Goal: Task Accomplishment & Management: Manage account settings

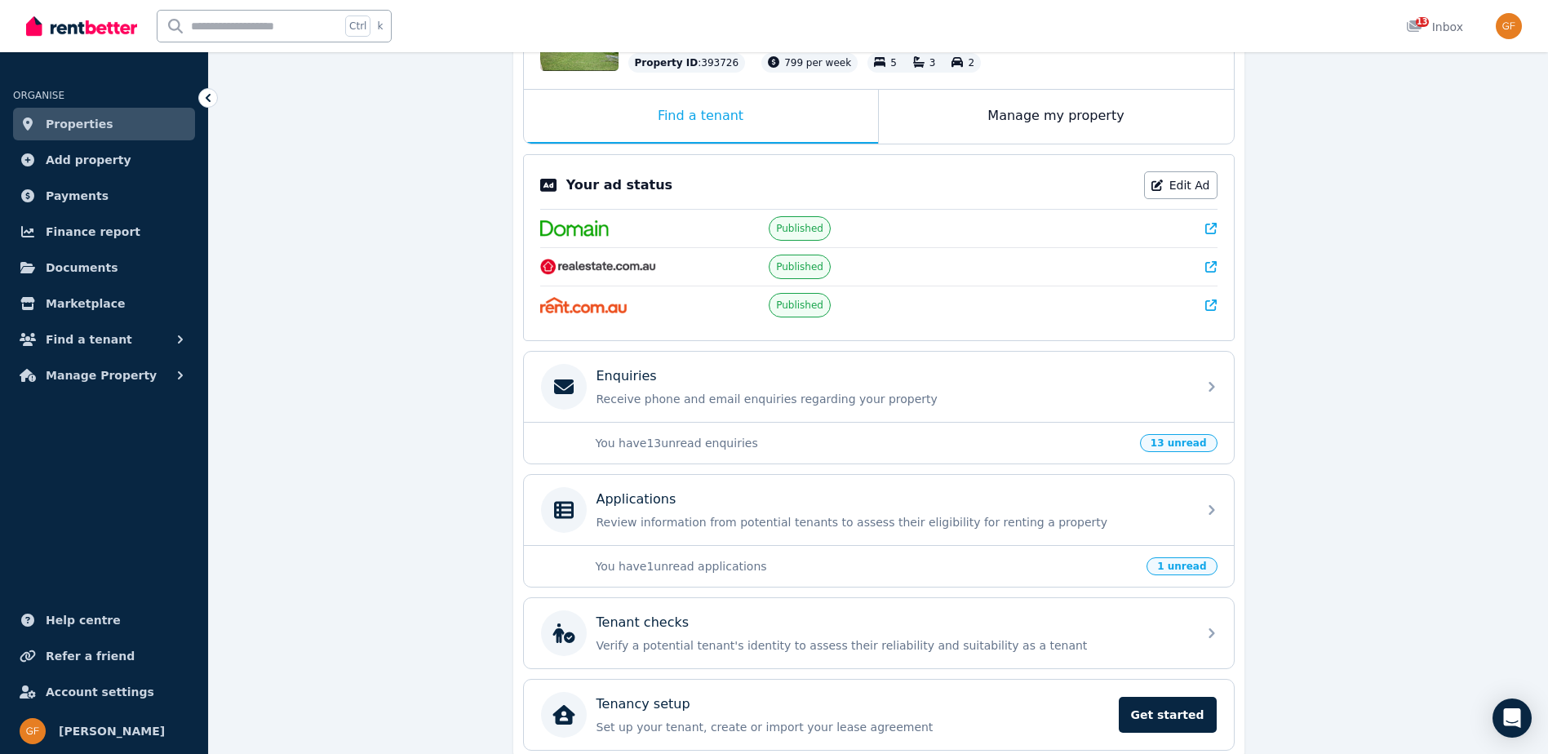
scroll to position [302, 0]
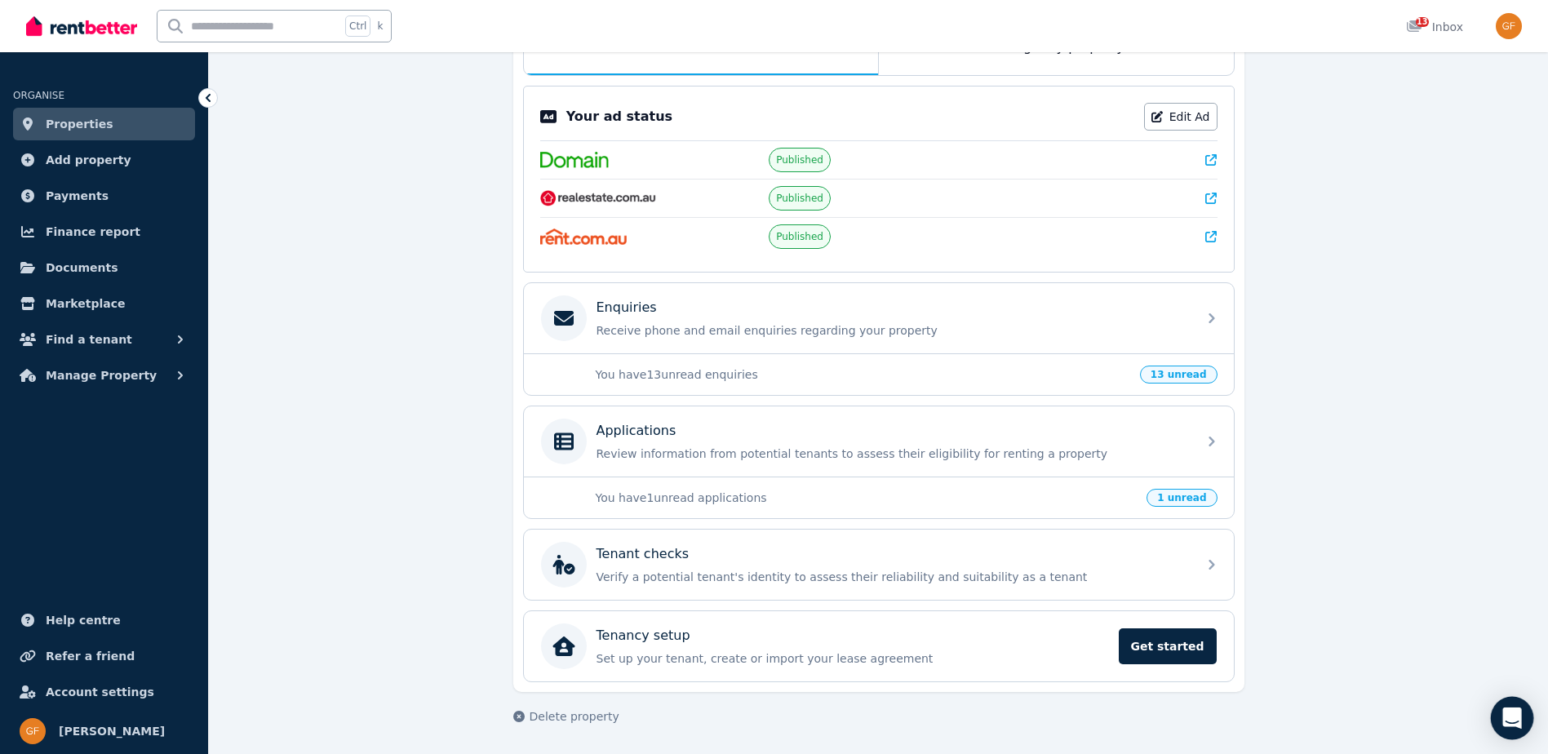
click at [1517, 721] on icon "Open Intercom Messenger" at bounding box center [1511, 717] width 21 height 21
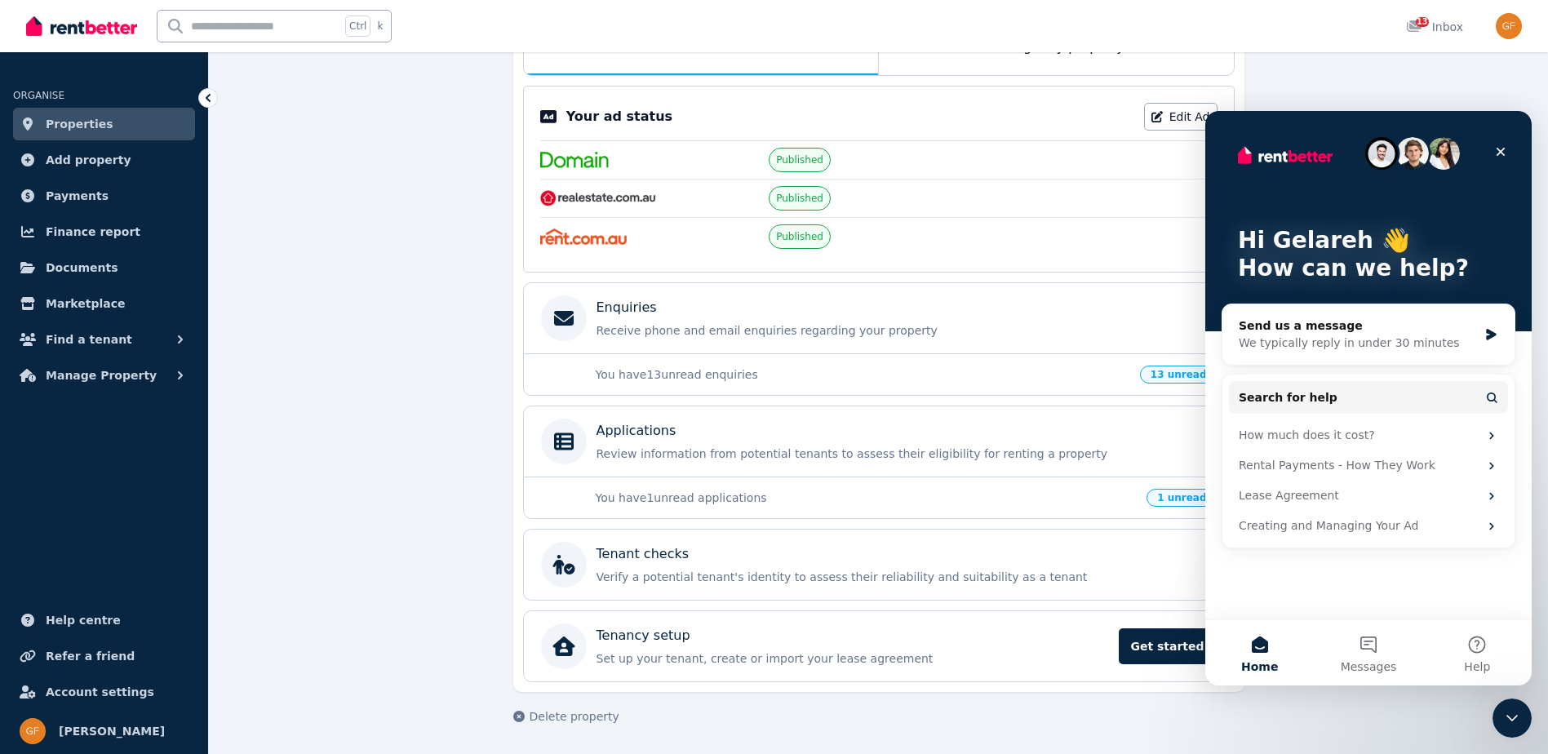
scroll to position [0, 0]
click at [1367, 654] on button "Messages" at bounding box center [1368, 652] width 109 height 65
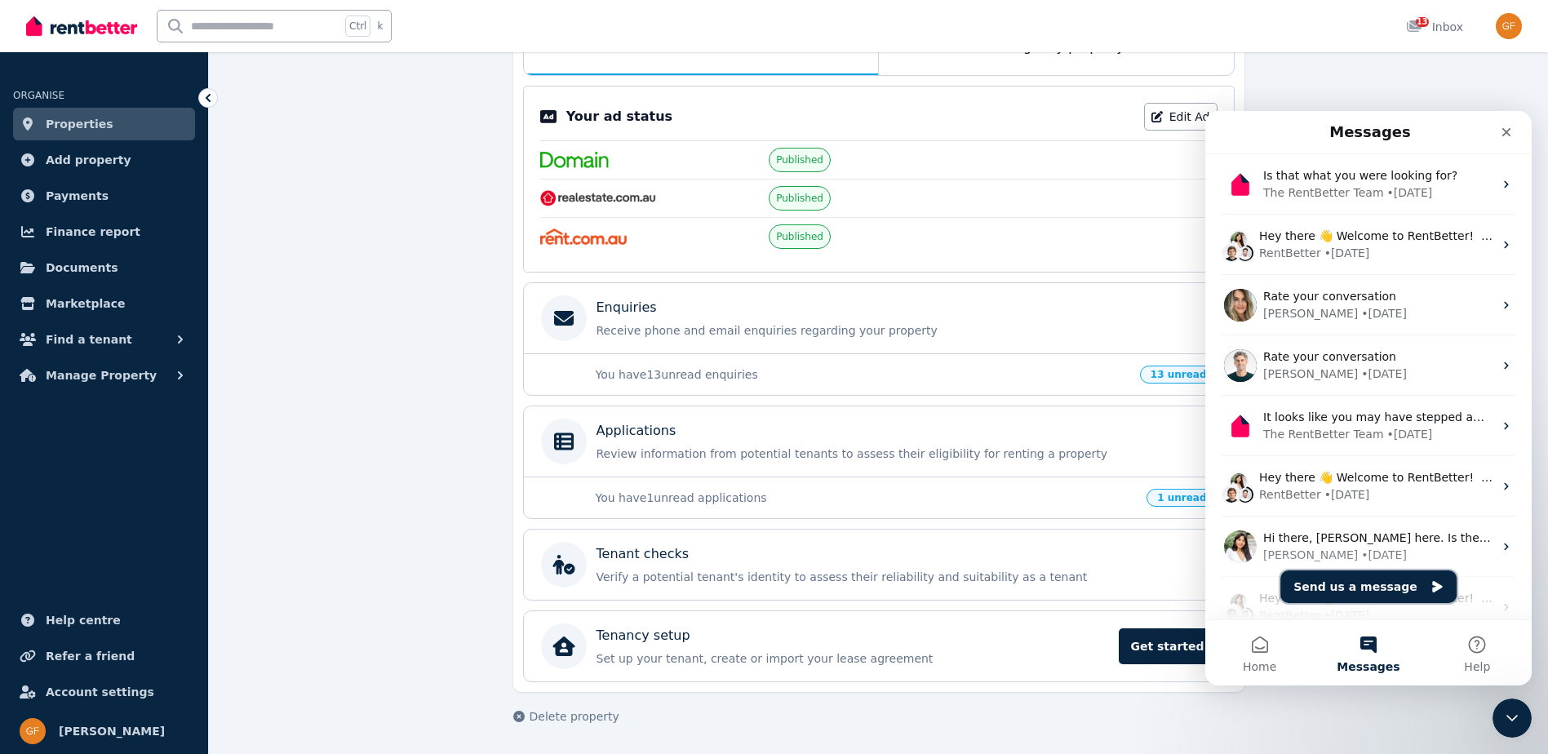
click at [1367, 588] on button "Send us a message" at bounding box center [1368, 586] width 176 height 33
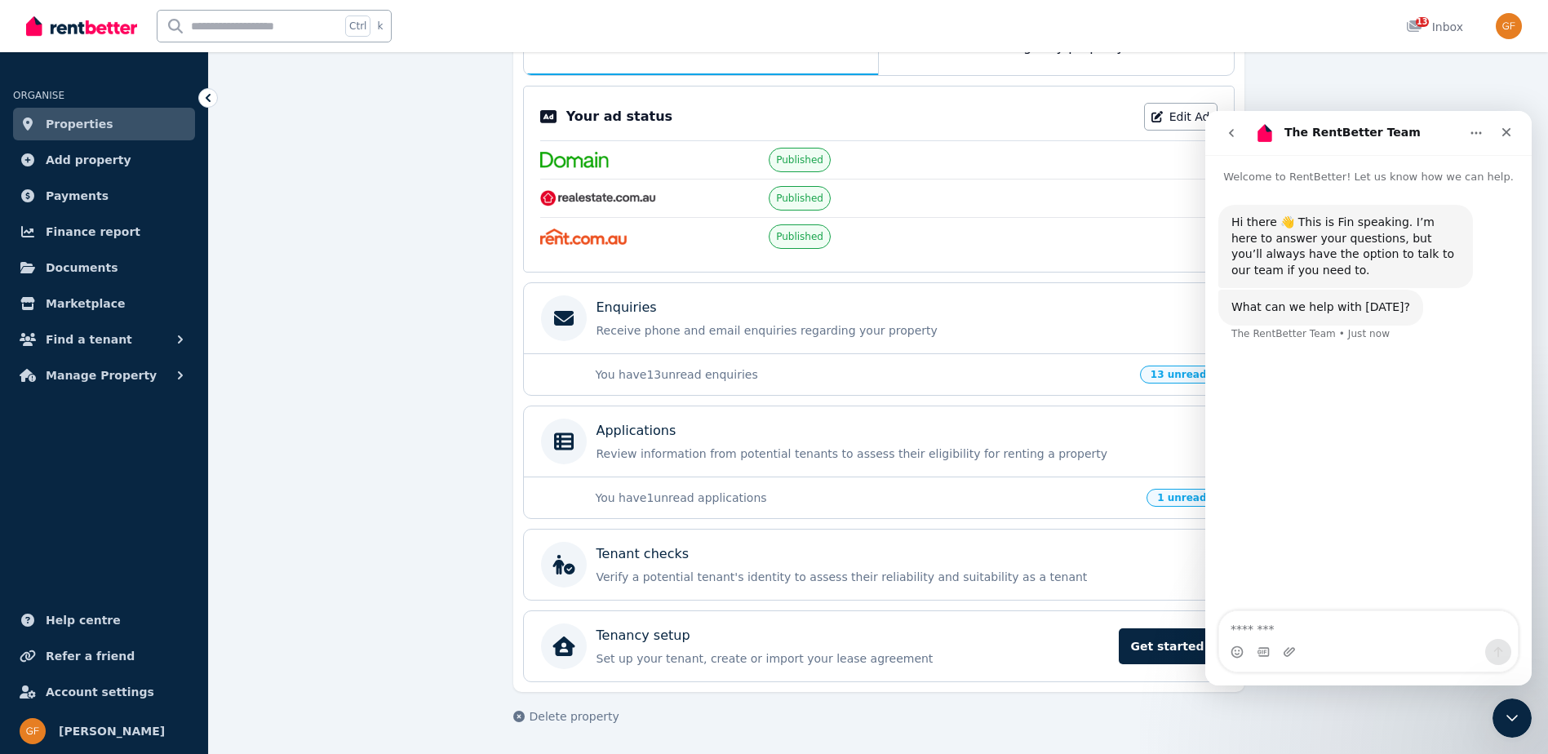
click at [1321, 628] on textarea "Message…" at bounding box center [1368, 625] width 299 height 28
type textarea "**********"
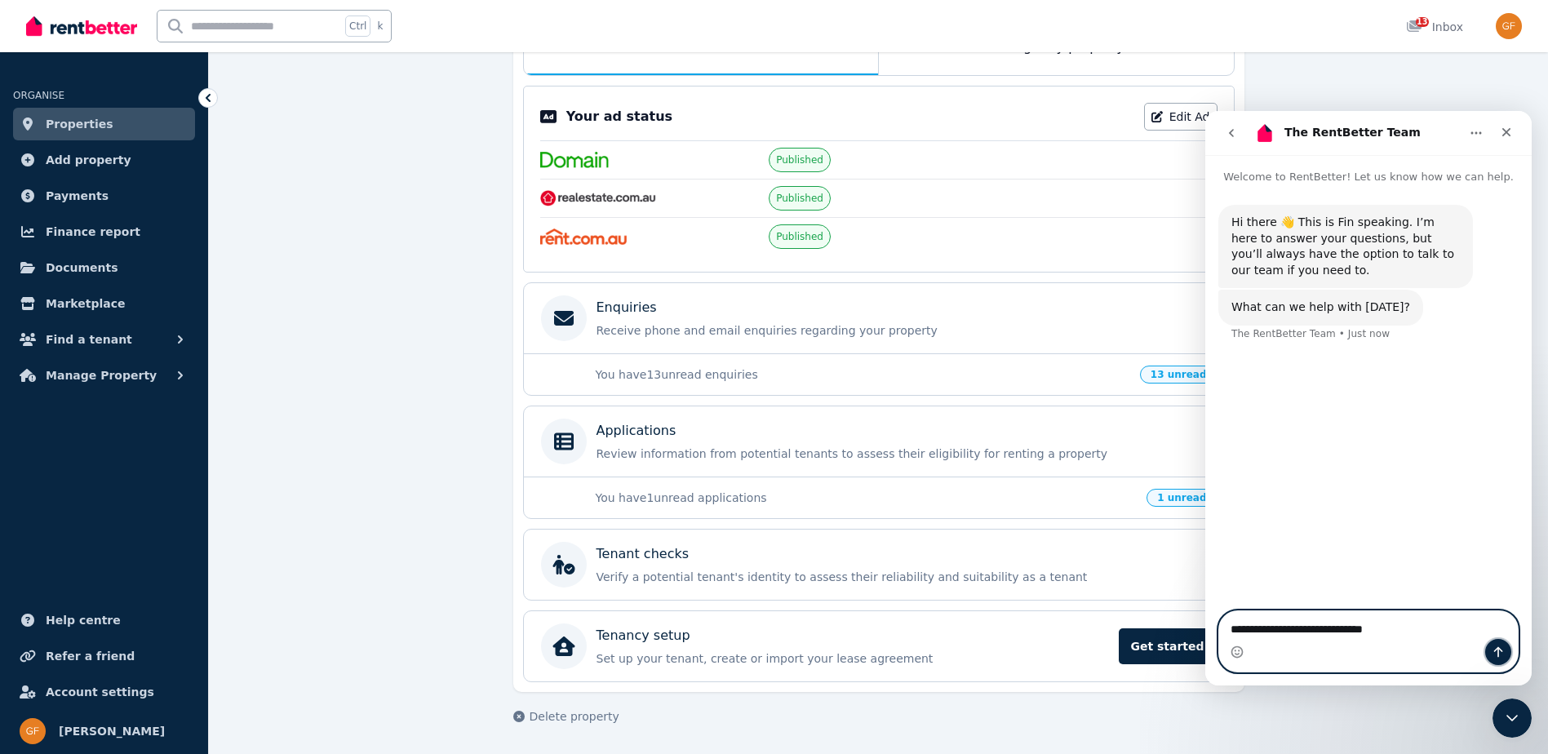
click at [1500, 652] on icon "Send a message…" at bounding box center [1498, 651] width 13 height 13
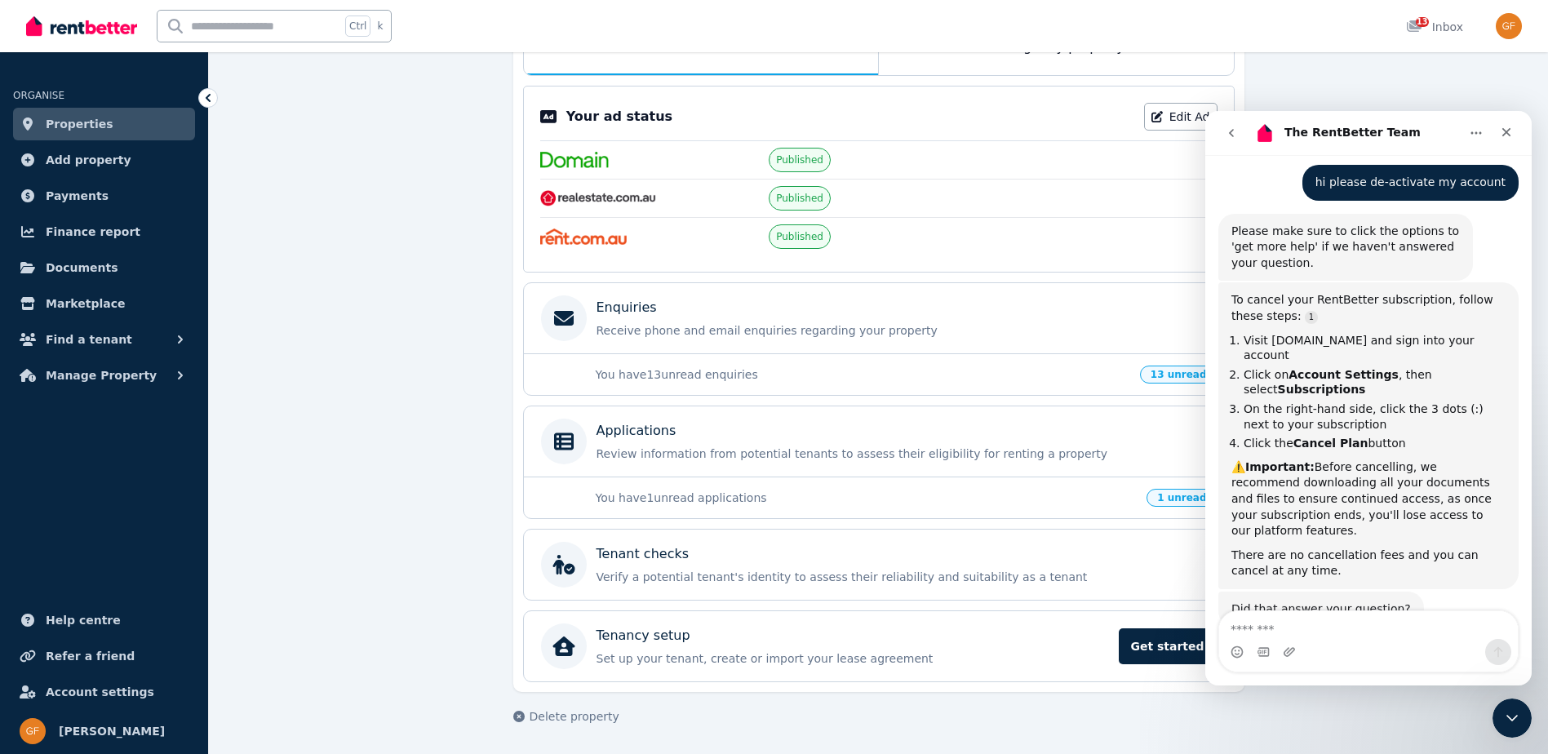
scroll to position [207, 0]
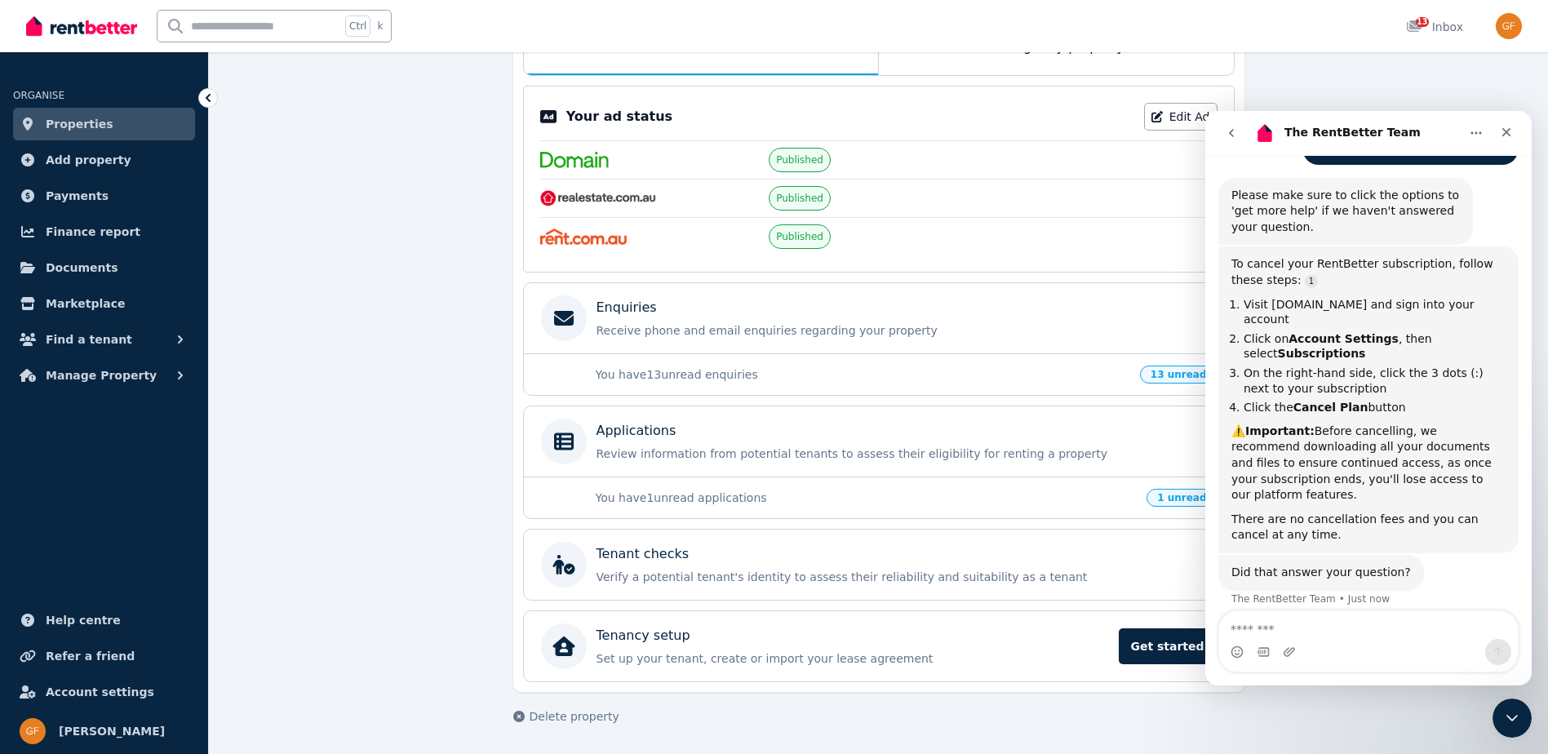
drag, startPoint x: 1424, startPoint y: 406, endPoint x: 1245, endPoint y: 297, distance: 209.1
click at [1245, 297] on ol "Visit [DOMAIN_NAME] and sign into your account Click on Account Settings , then…" at bounding box center [1368, 356] width 274 height 118
drag, startPoint x: 1245, startPoint y: 297, endPoint x: 1273, endPoint y: 325, distance: 39.2
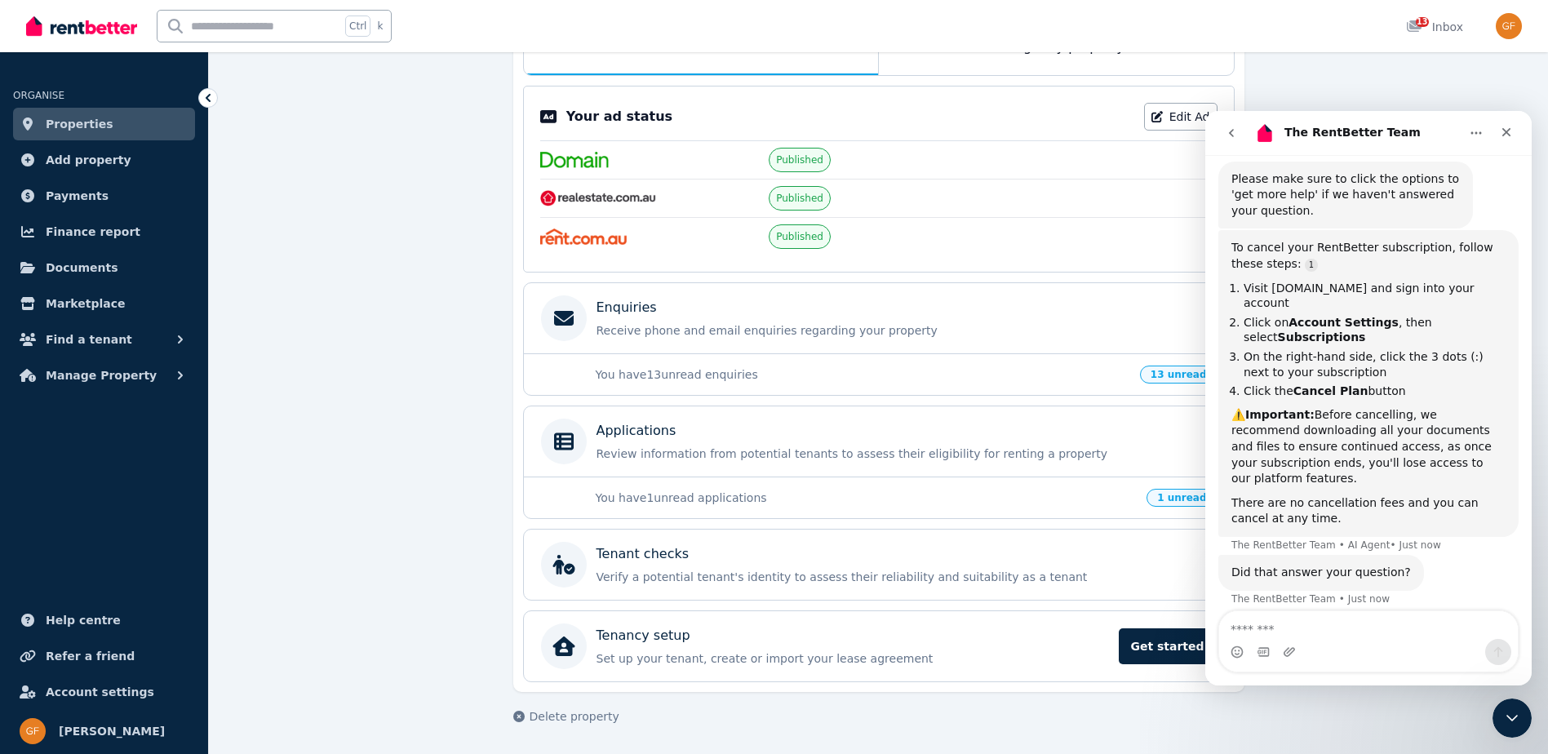
copy ol "Visit [DOMAIN_NAME] and sign into your account Click on Account Settings , then…"
click at [1501, 131] on icon "Close" at bounding box center [1506, 132] width 13 height 13
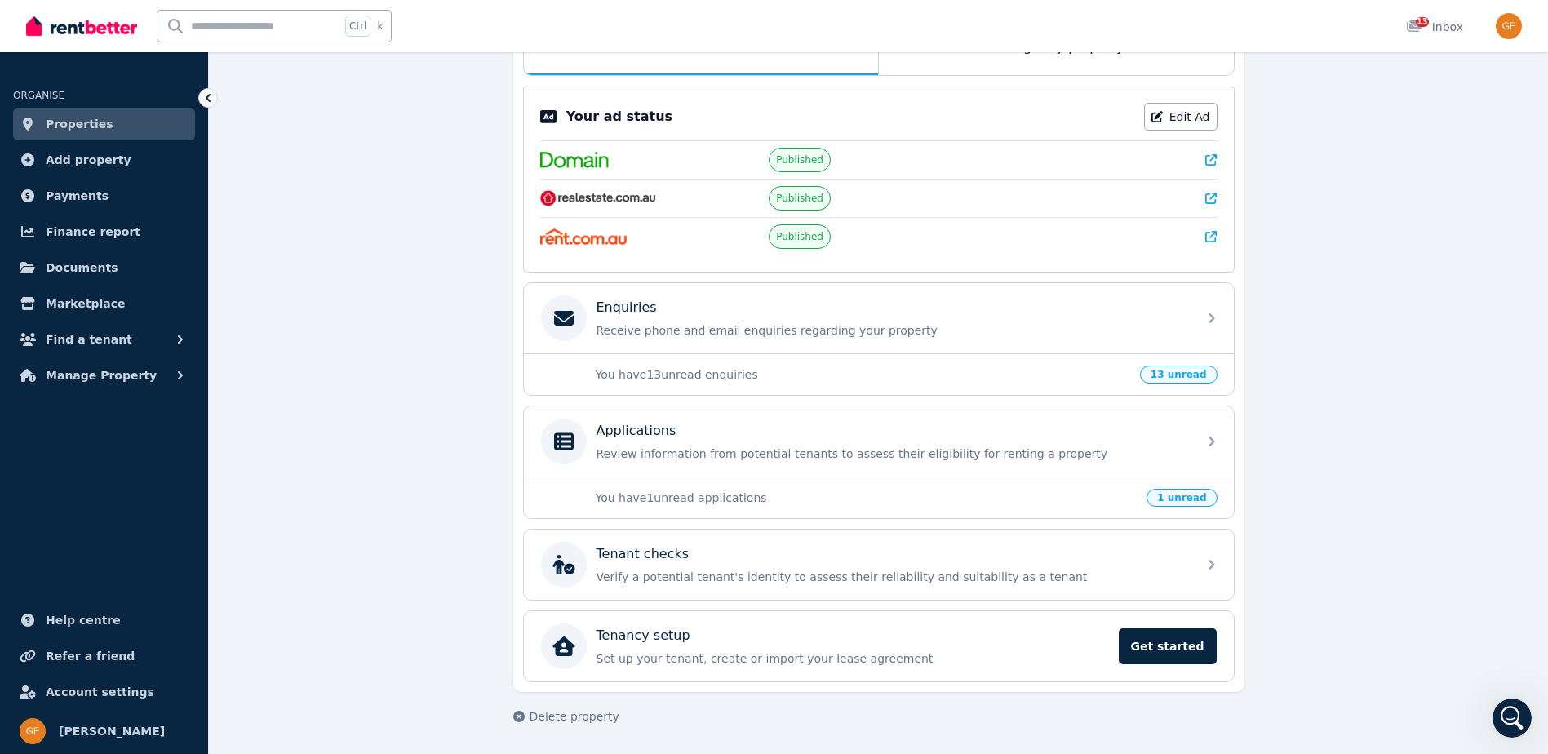
scroll to position [234, 0]
click at [1498, 31] on img "button" at bounding box center [1509, 26] width 26 height 26
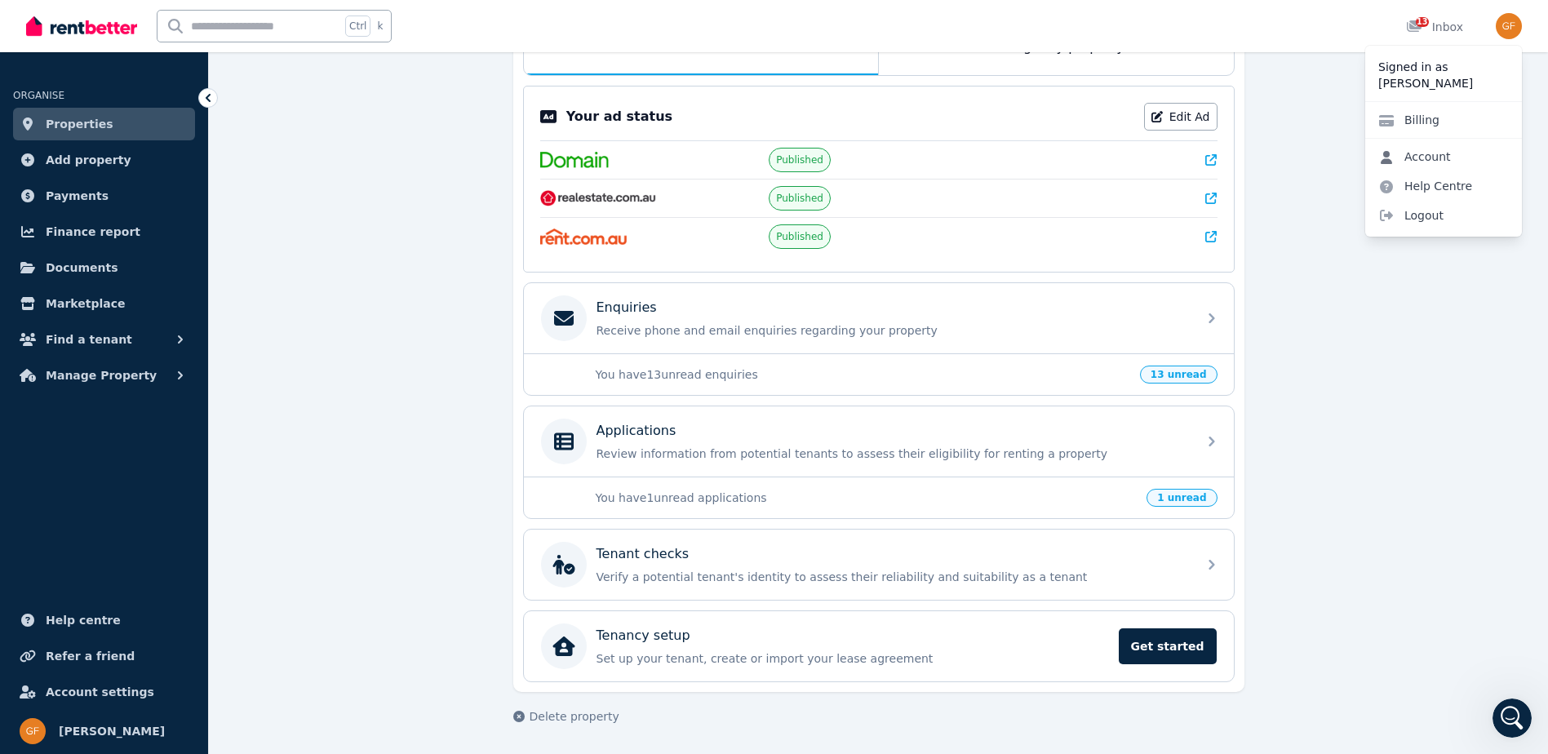
click at [1423, 153] on link "Account" at bounding box center [1414, 156] width 99 height 29
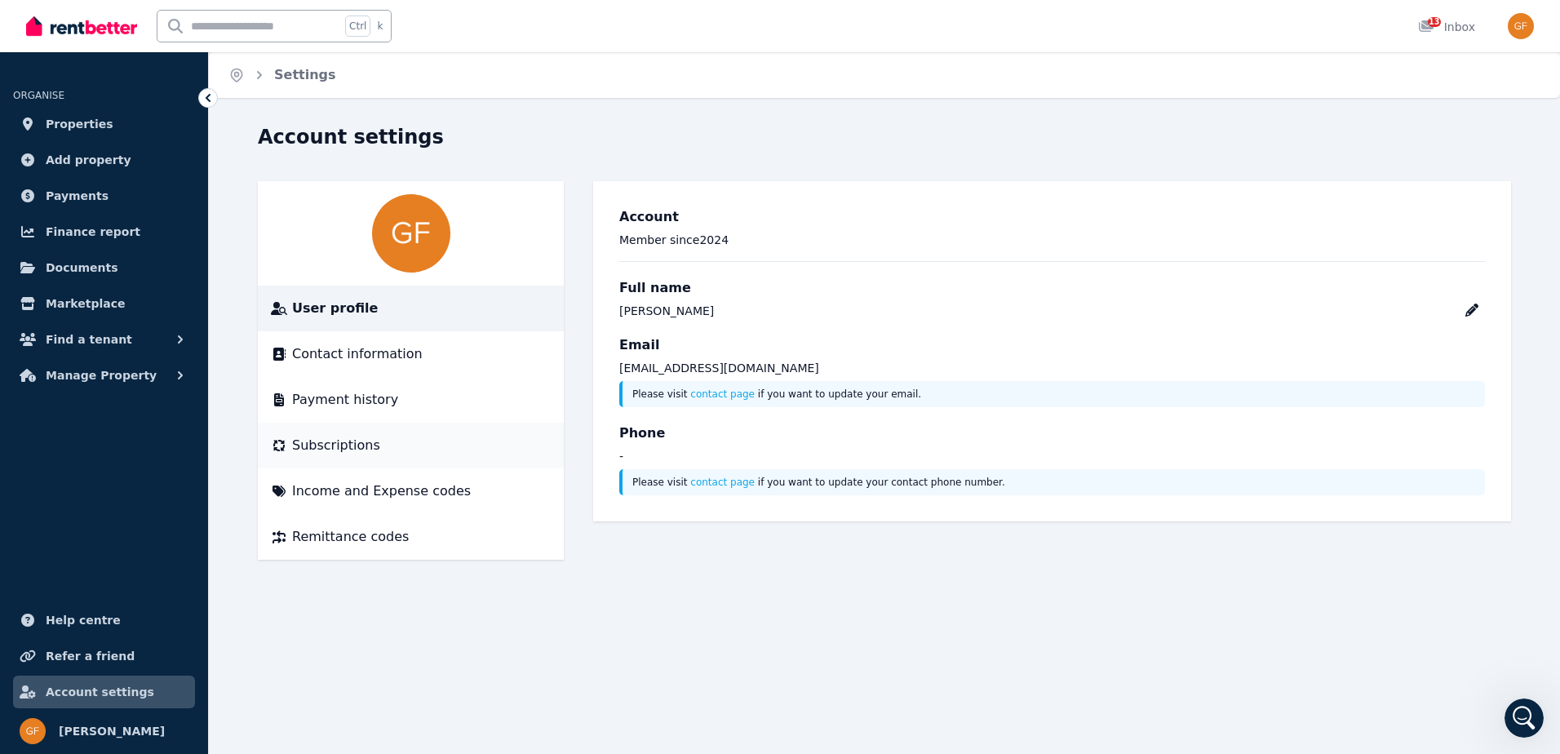
click at [326, 444] on span "Subscriptions" at bounding box center [336, 446] width 88 height 20
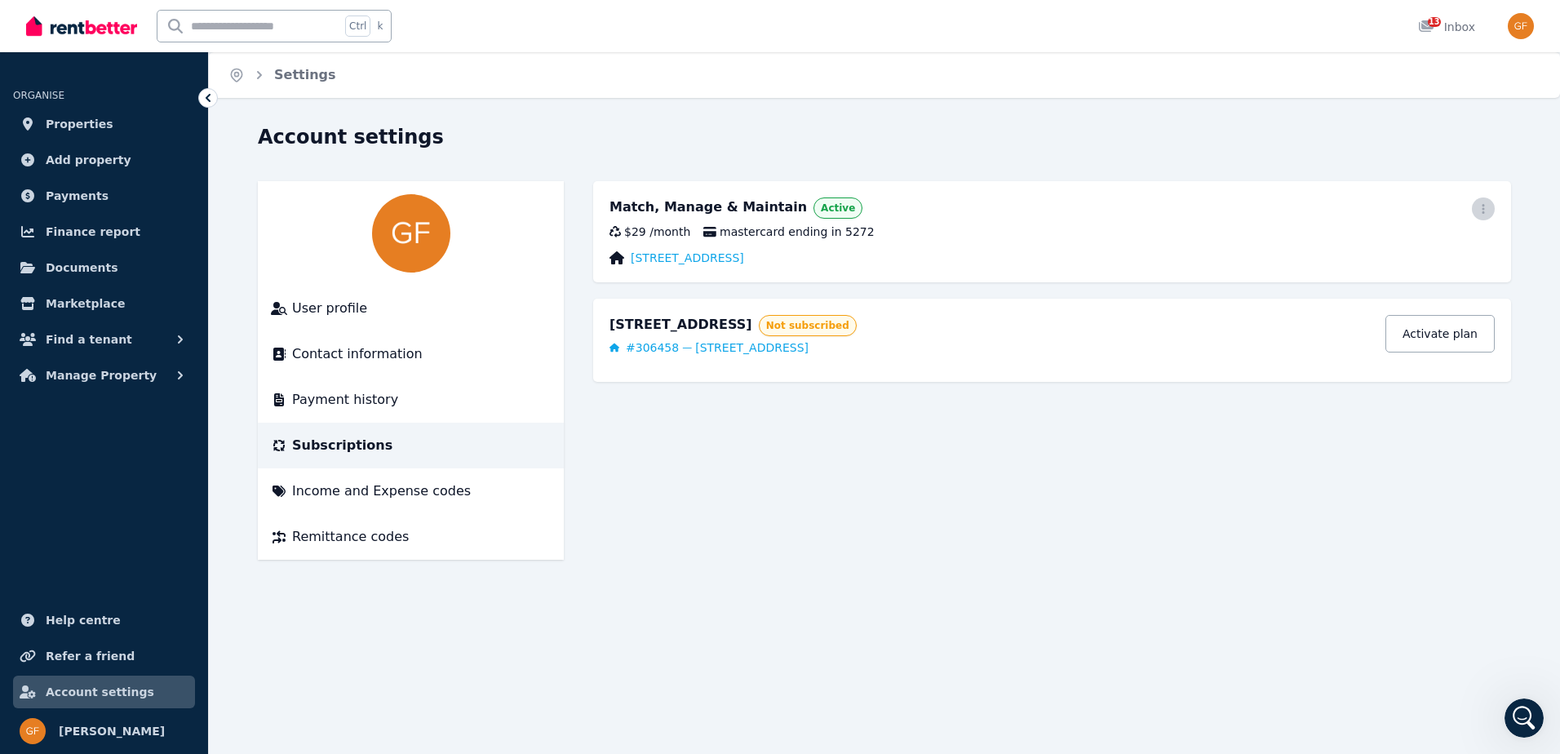
click at [1480, 206] on icon "button" at bounding box center [1483, 208] width 13 height 11
click at [1368, 295] on span "Cancel plan" at bounding box center [1410, 305] width 144 height 20
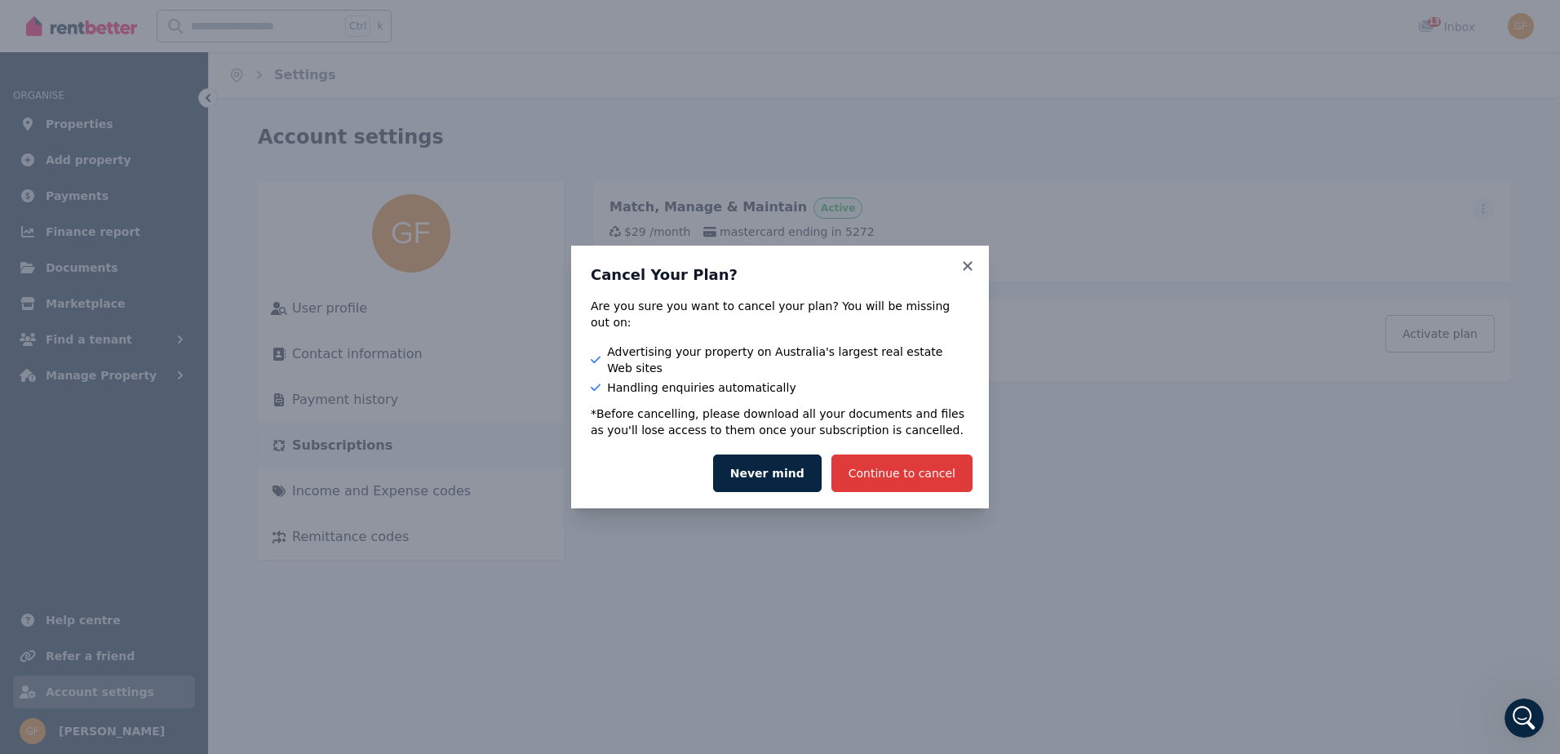
click at [910, 458] on button "Continue to cancel" at bounding box center [901, 473] width 141 height 38
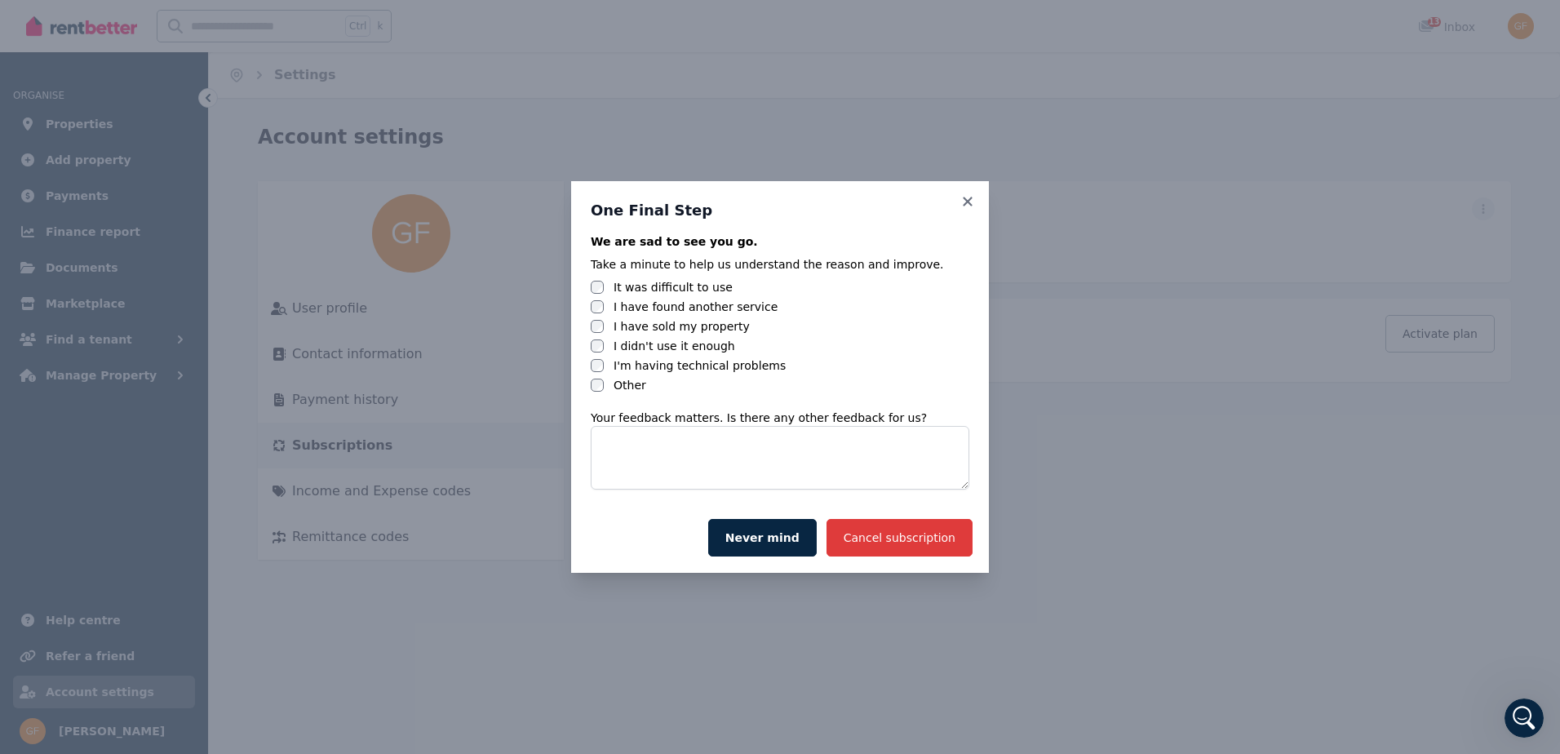
click at [903, 540] on button "Cancel subscription" at bounding box center [900, 538] width 146 height 38
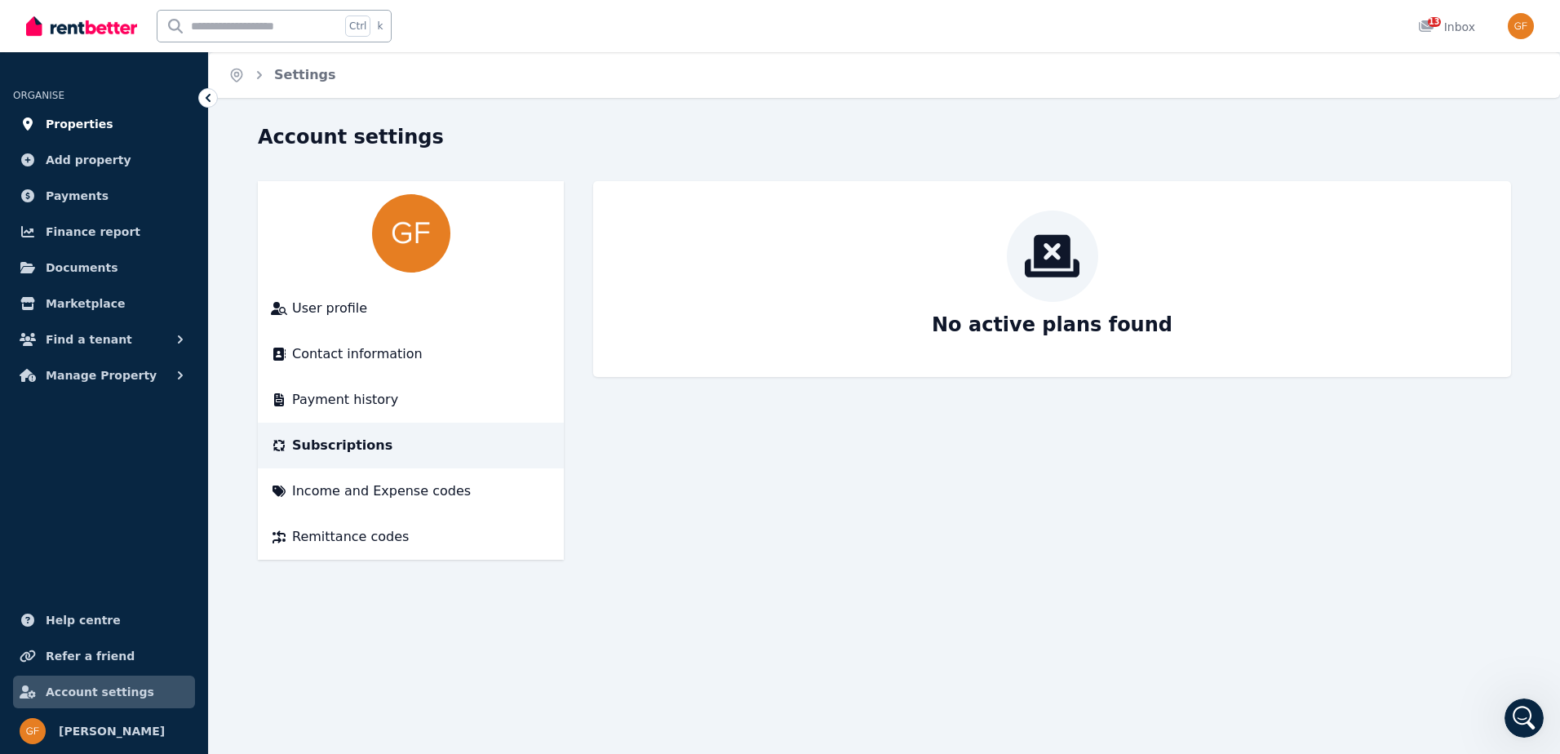
click at [55, 116] on span "Properties" at bounding box center [80, 124] width 68 height 20
